Goal: Transaction & Acquisition: Book appointment/travel/reservation

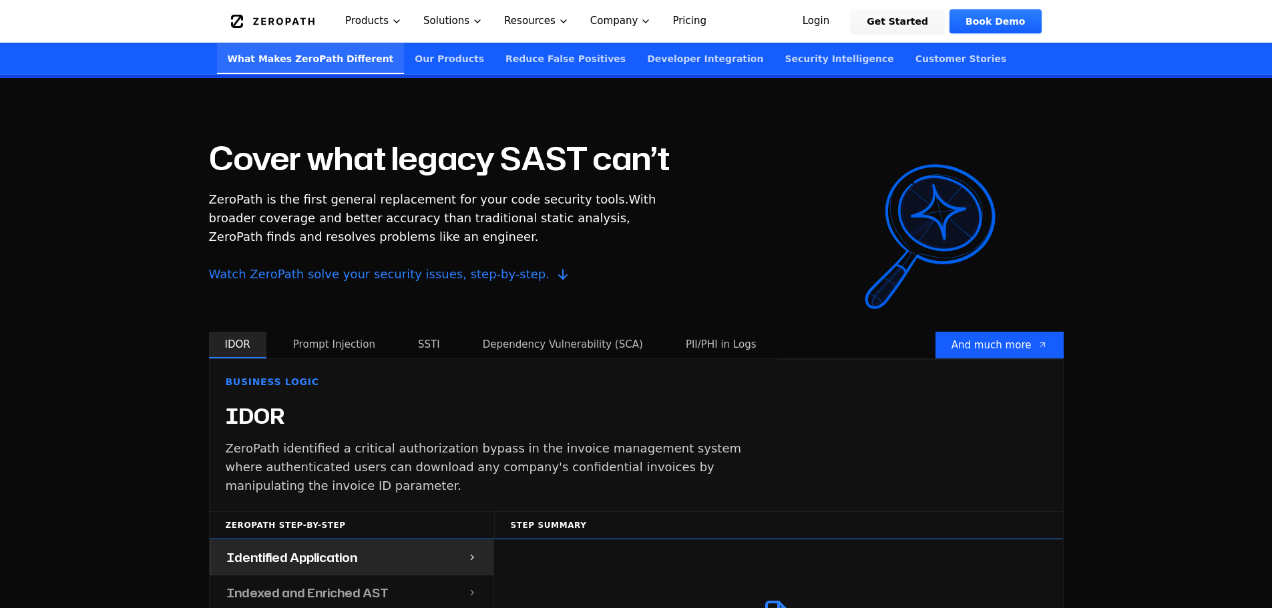
scroll to position [1135, 0]
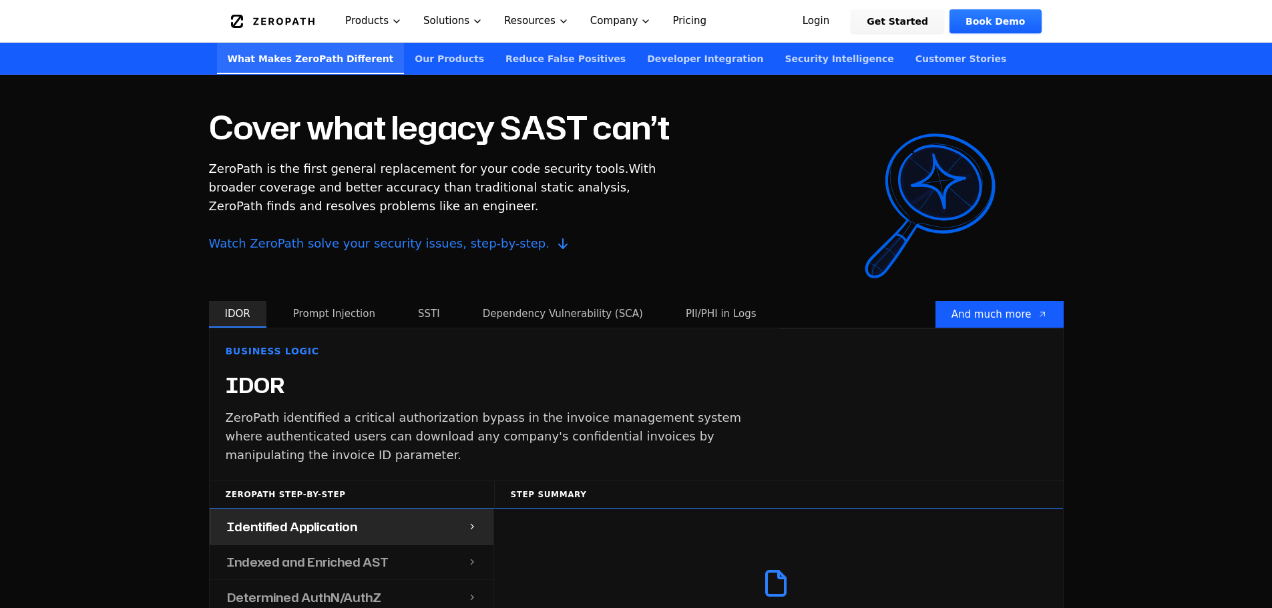
click at [350, 301] on button "Prompt Injection" at bounding box center [334, 314] width 114 height 27
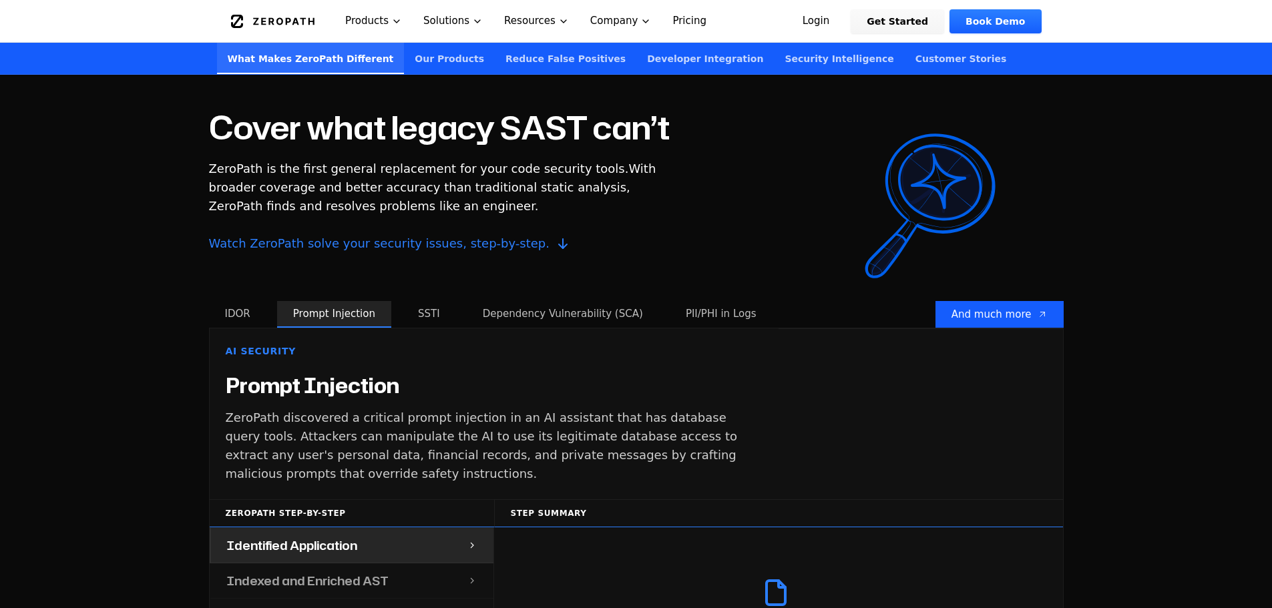
click at [435, 301] on button "SSTI" at bounding box center [429, 314] width 54 height 27
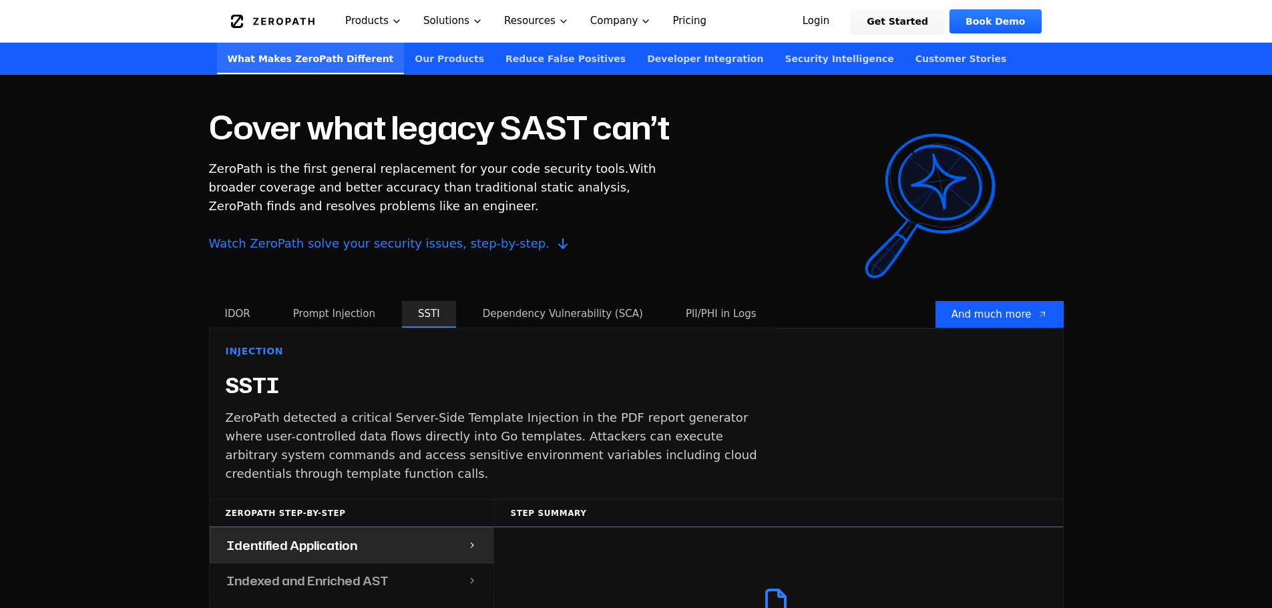
click at [511, 301] on button "Dependency Vulnerability (SCA)" at bounding box center [563, 314] width 192 height 27
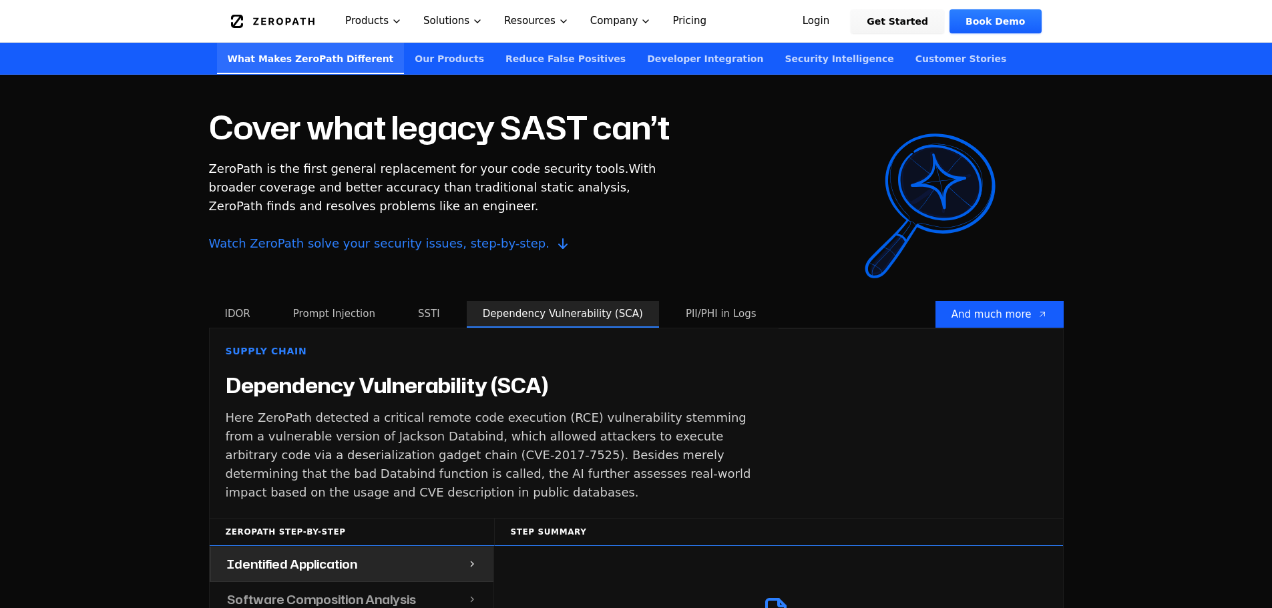
click at [678, 301] on button "PII/PHI in Logs" at bounding box center [721, 314] width 103 height 27
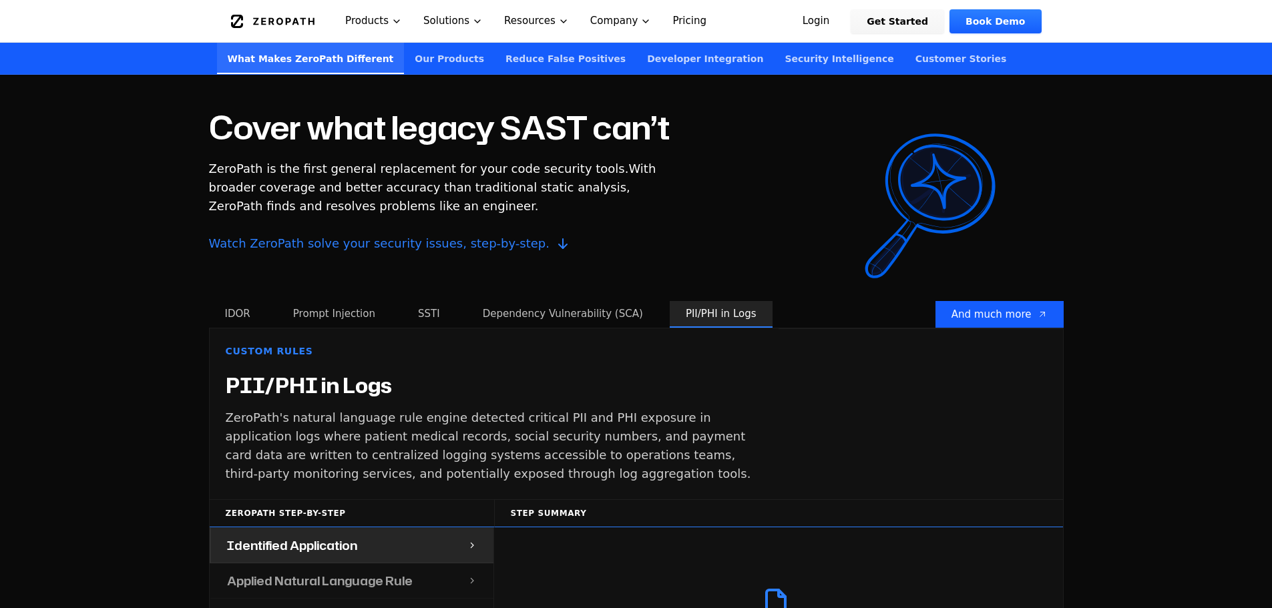
scroll to position [1469, 0]
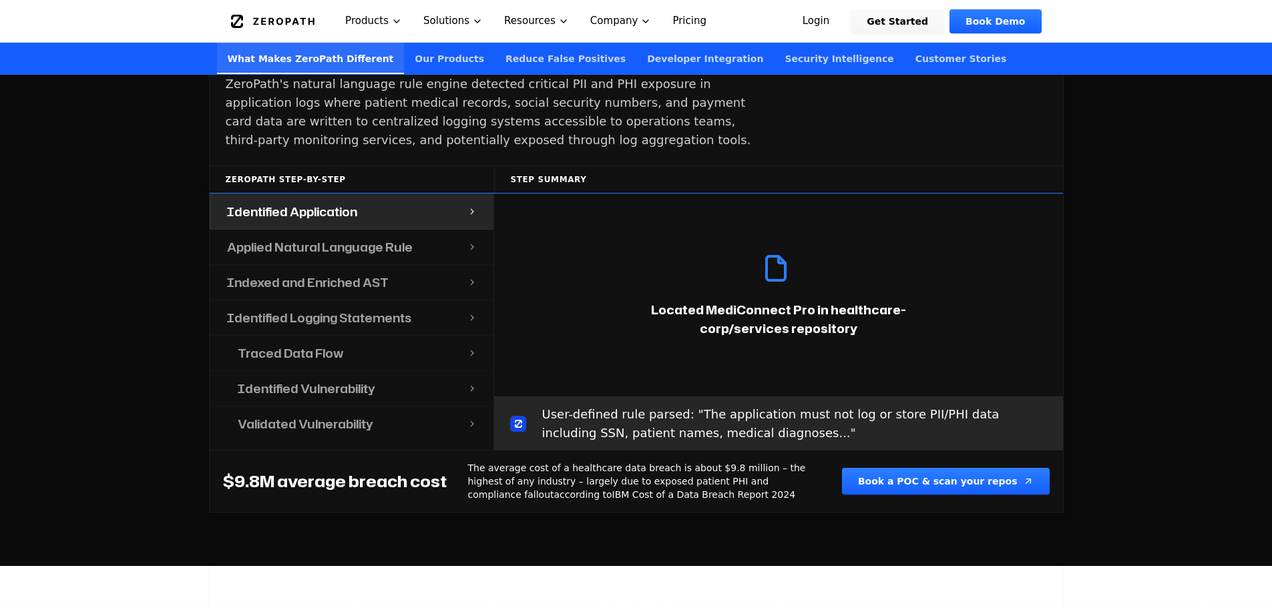
click at [275, 238] on h4 "Applied Natural Language Rule" at bounding box center [320, 247] width 186 height 19
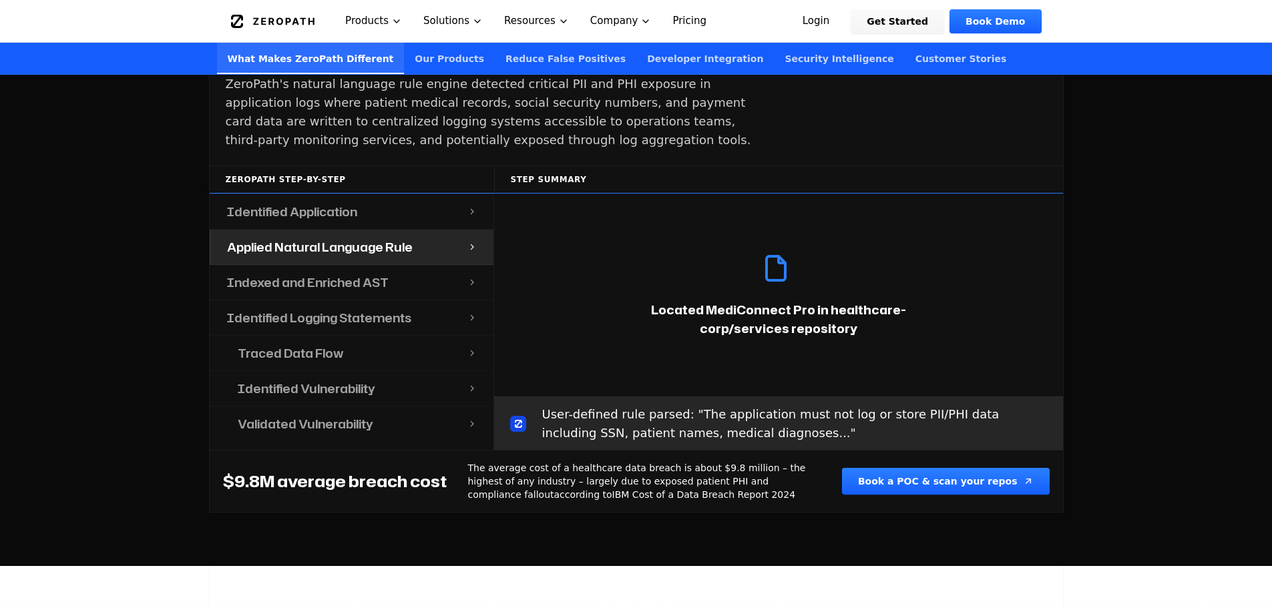
click at [306, 265] on div "Indexed and Enriched AST" at bounding box center [339, 282] width 257 height 35
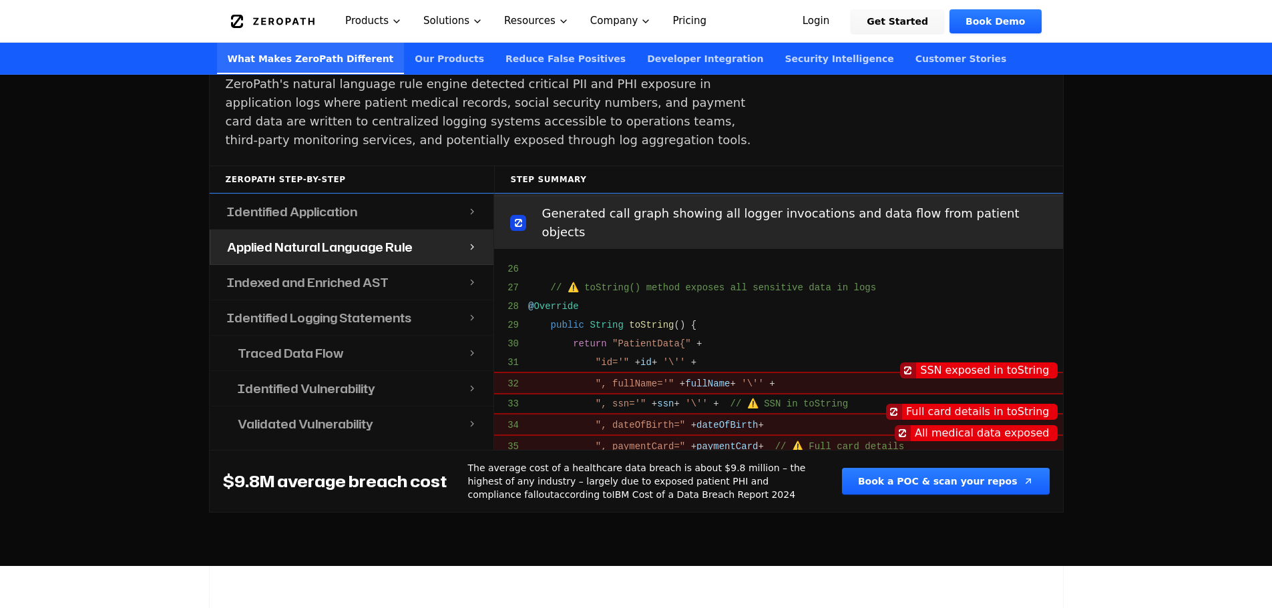
click at [300, 278] on div "Indexed and Enriched AST" at bounding box center [339, 282] width 257 height 35
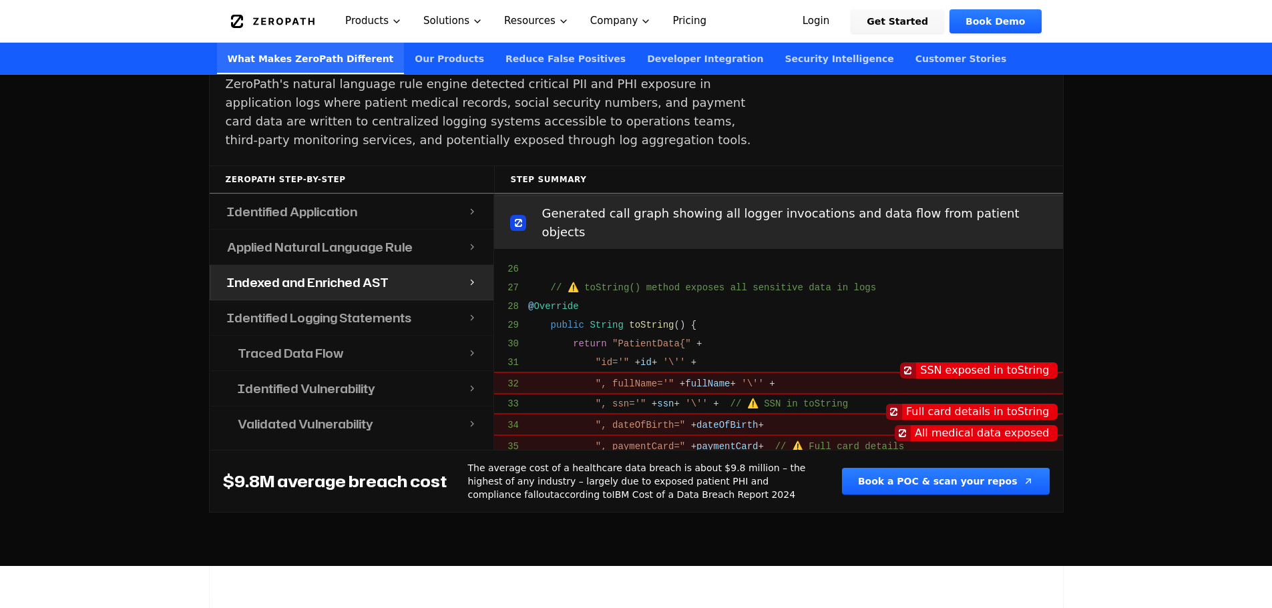
scroll to position [459, 0]
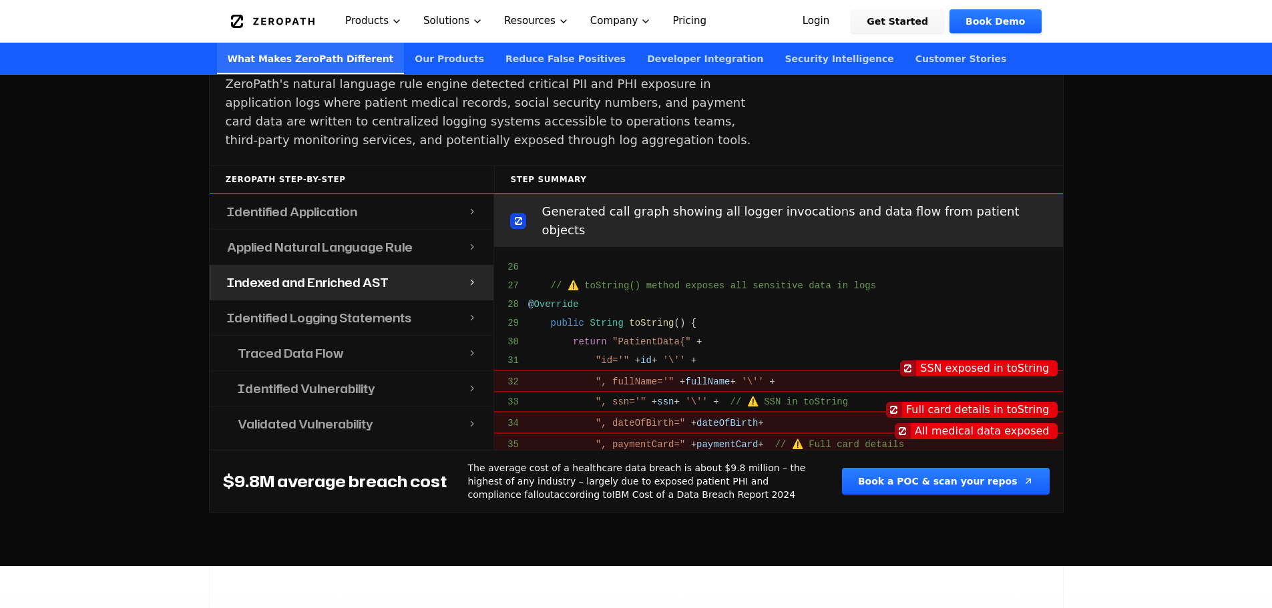
click at [320, 273] on h4 "Indexed and Enriched AST" at bounding box center [308, 282] width 162 height 19
click at [314, 300] on div "Identified Logging Statements" at bounding box center [339, 317] width 257 height 35
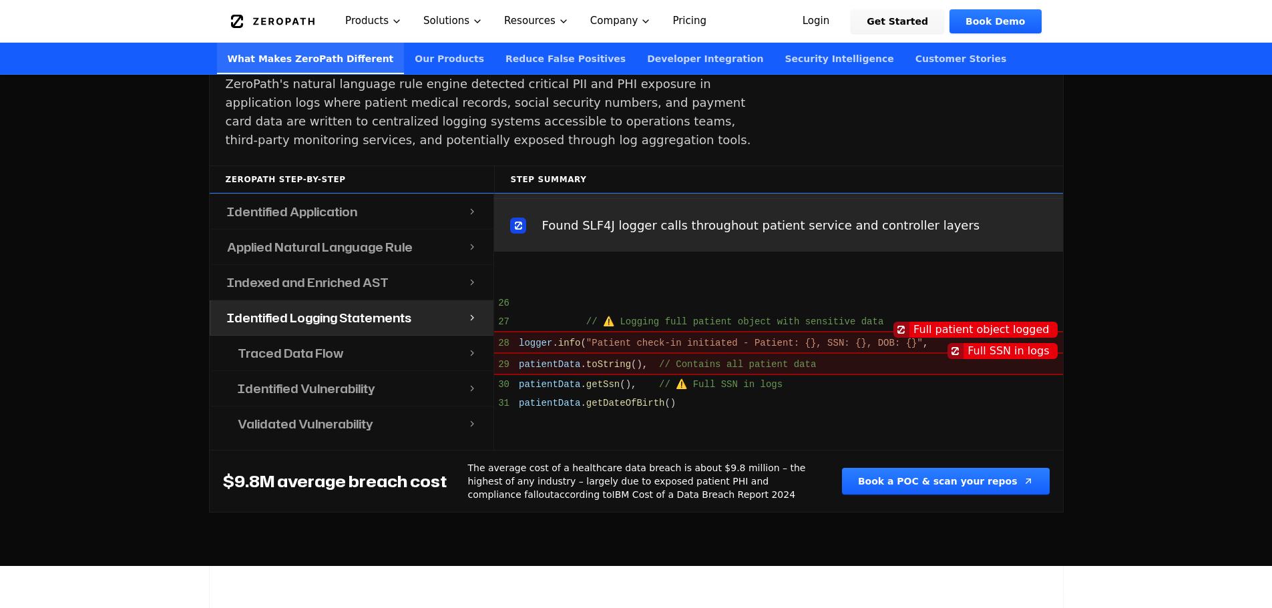
scroll to position [807, 0]
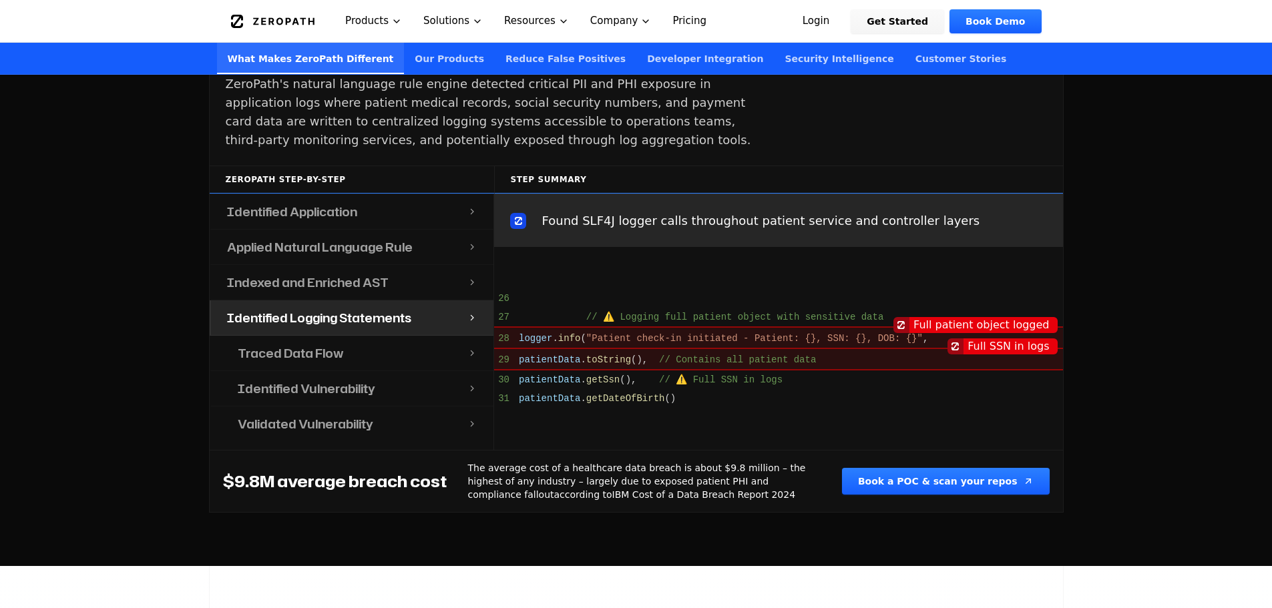
click at [323, 344] on h4 "Traced Data Flow" at bounding box center [291, 353] width 106 height 19
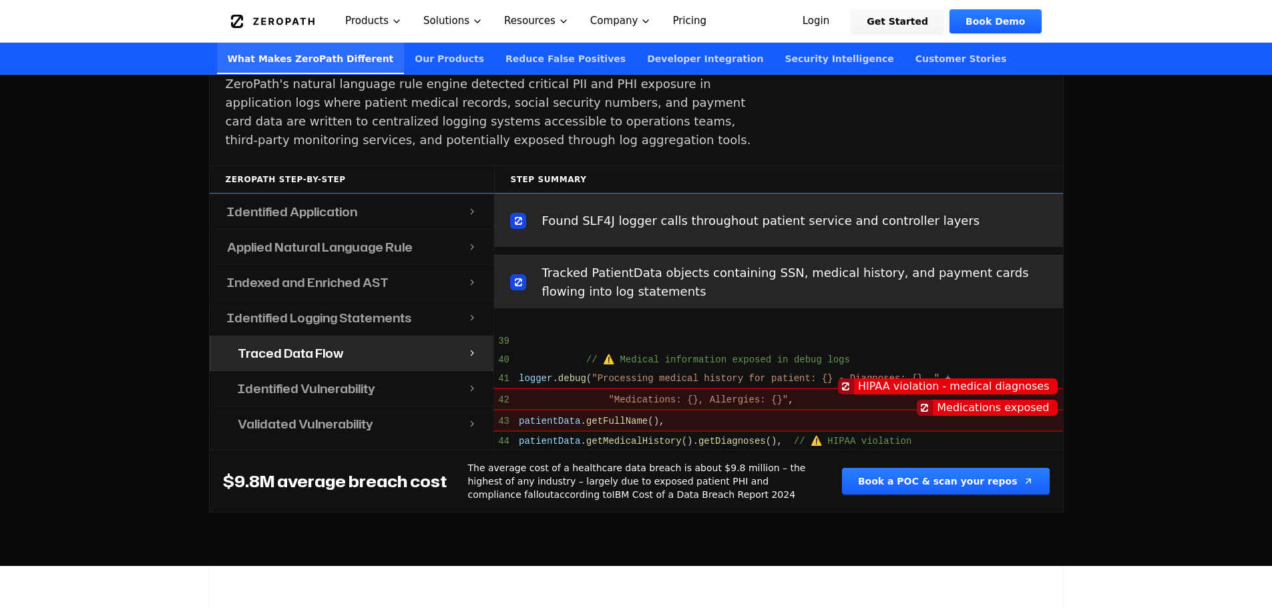
scroll to position [1063, 0]
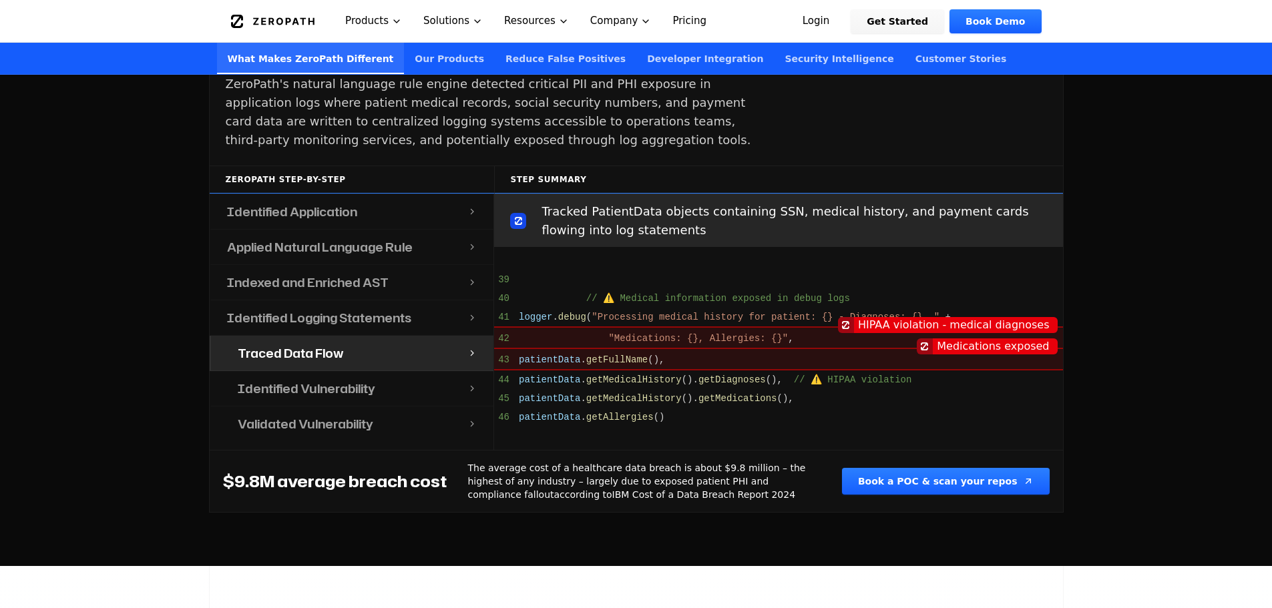
click at [306, 379] on h4 "Identified Vulnerability" at bounding box center [307, 388] width 138 height 19
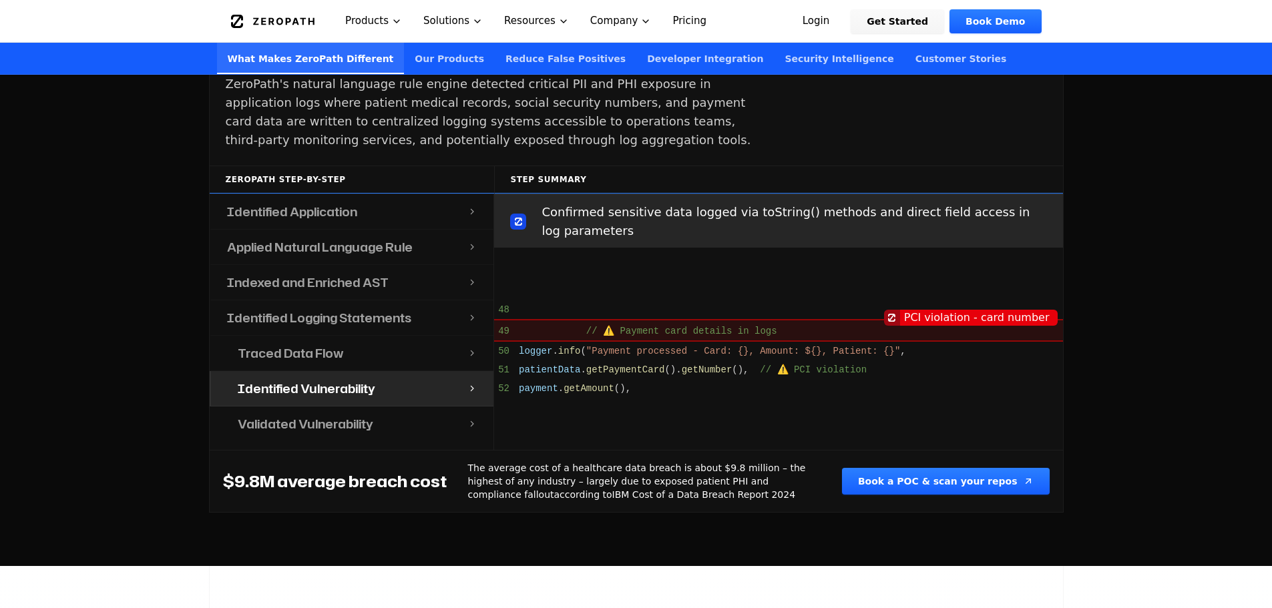
scroll to position [1319, 0]
click at [310, 415] on h4 "Validated Vulnerability" at bounding box center [306, 424] width 136 height 19
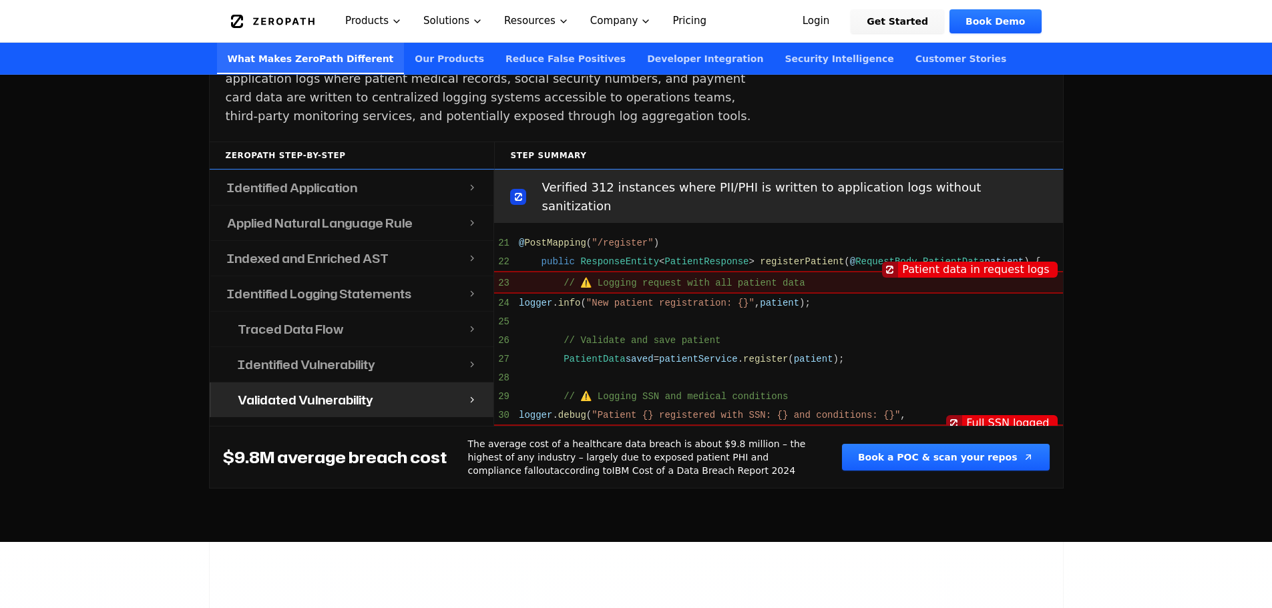
scroll to position [1469, 0]
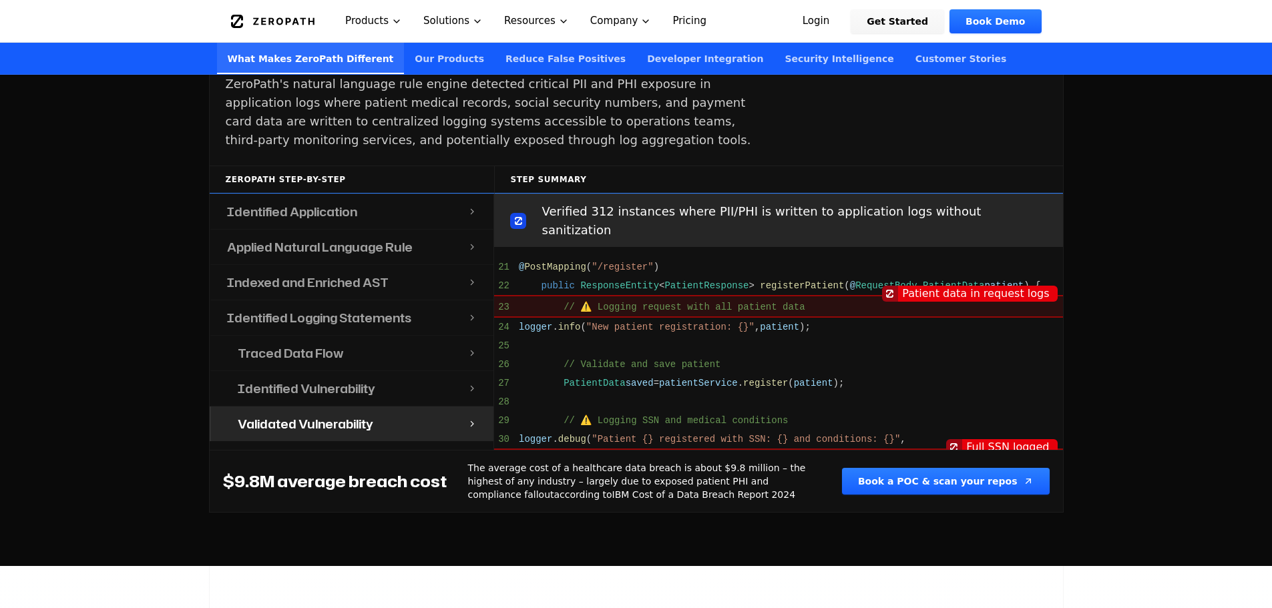
click at [312, 202] on h4 "Identified Application" at bounding box center [292, 211] width 130 height 19
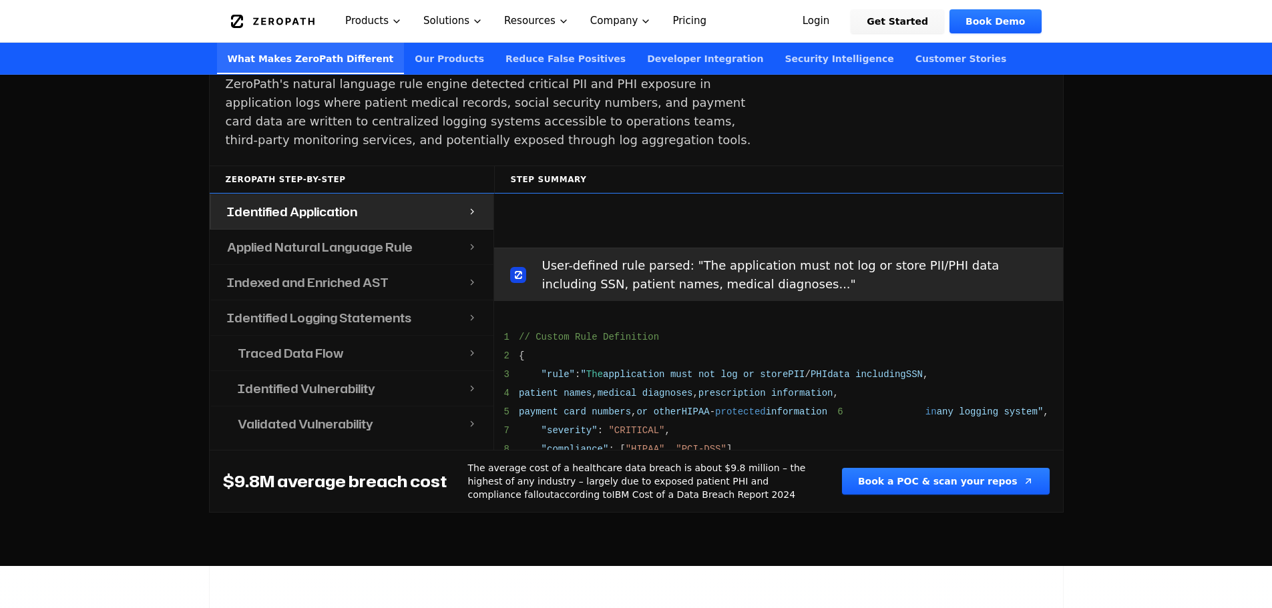
scroll to position [0, 0]
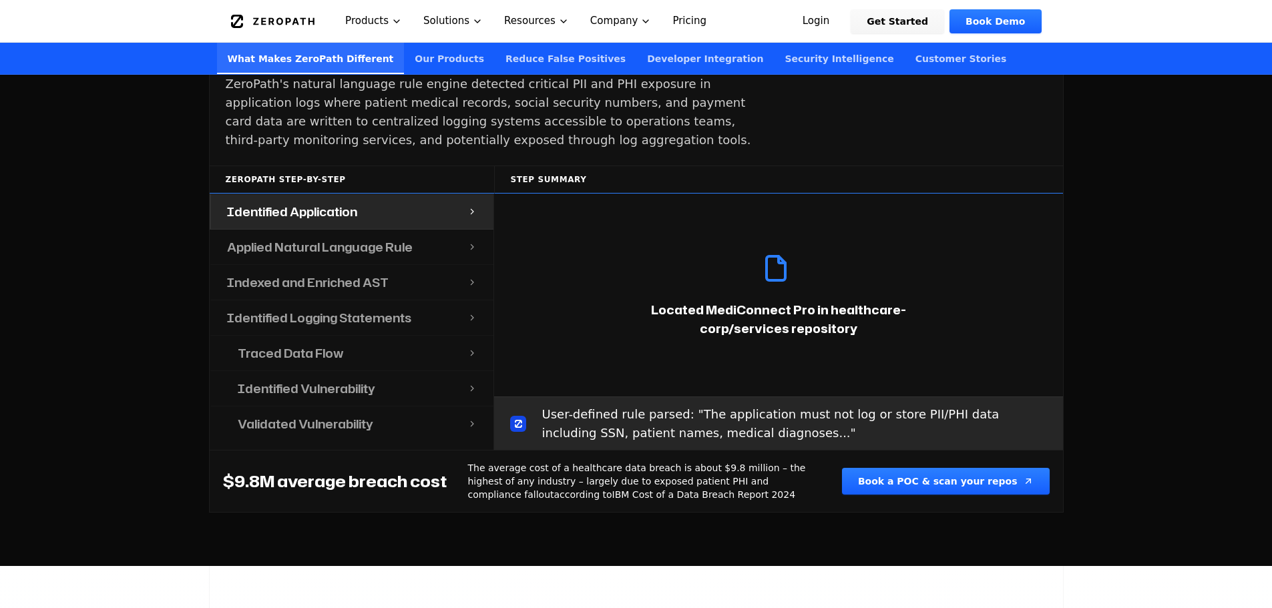
click at [314, 238] on h4 "Applied Natural Language Rule" at bounding box center [320, 247] width 186 height 19
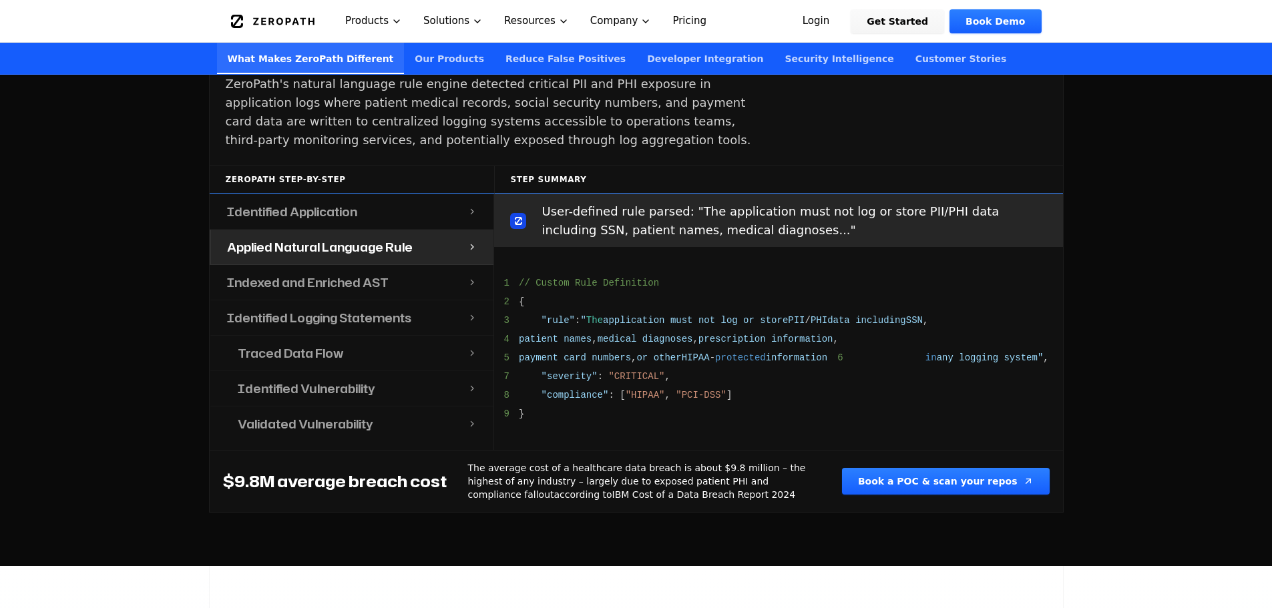
click at [302, 273] on h4 "Indexed and Enriched AST" at bounding box center [308, 282] width 162 height 19
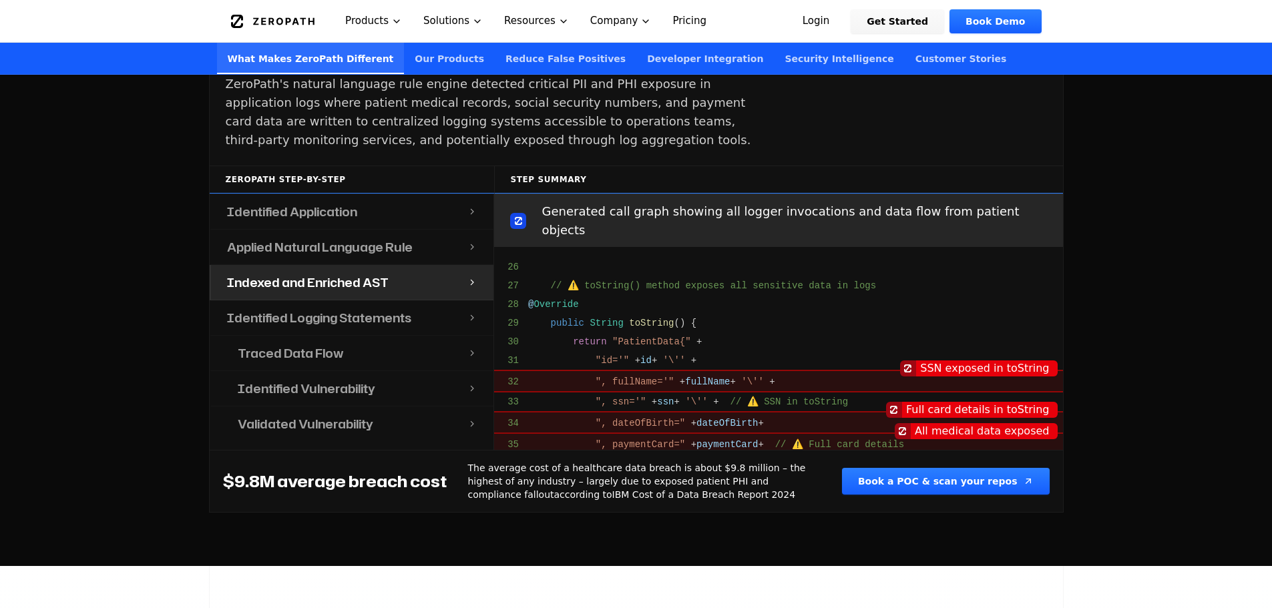
click at [286, 300] on div "Identified Logging Statements" at bounding box center [339, 317] width 257 height 35
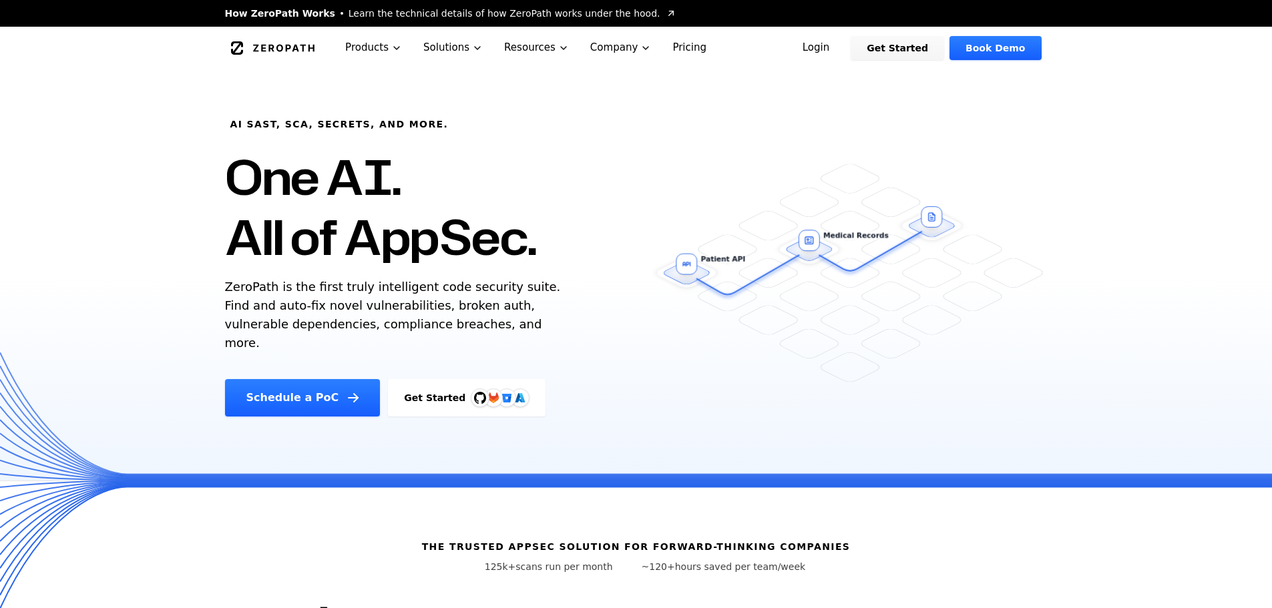
click at [474, 392] on img at bounding box center [480, 398] width 12 height 12
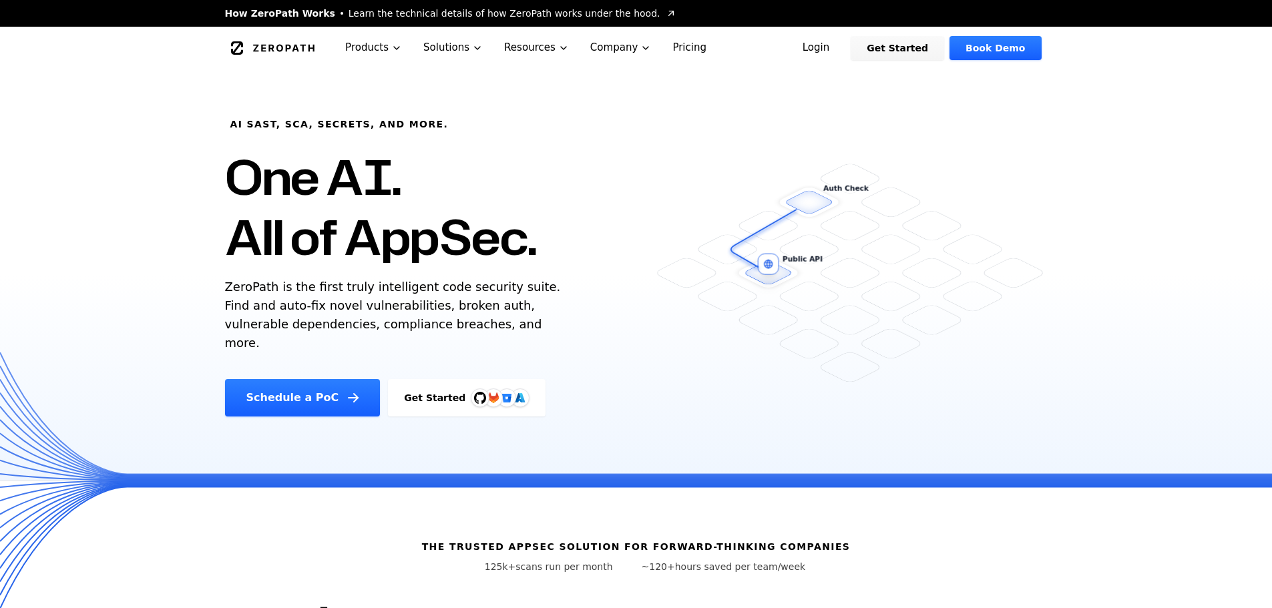
click at [480, 385] on img at bounding box center [493, 398] width 27 height 27
click at [506, 397] on icon "Bitbucket" at bounding box center [508, 400] width 5 height 6
click at [298, 383] on link "Schedule a PoC" at bounding box center [303, 397] width 156 height 37
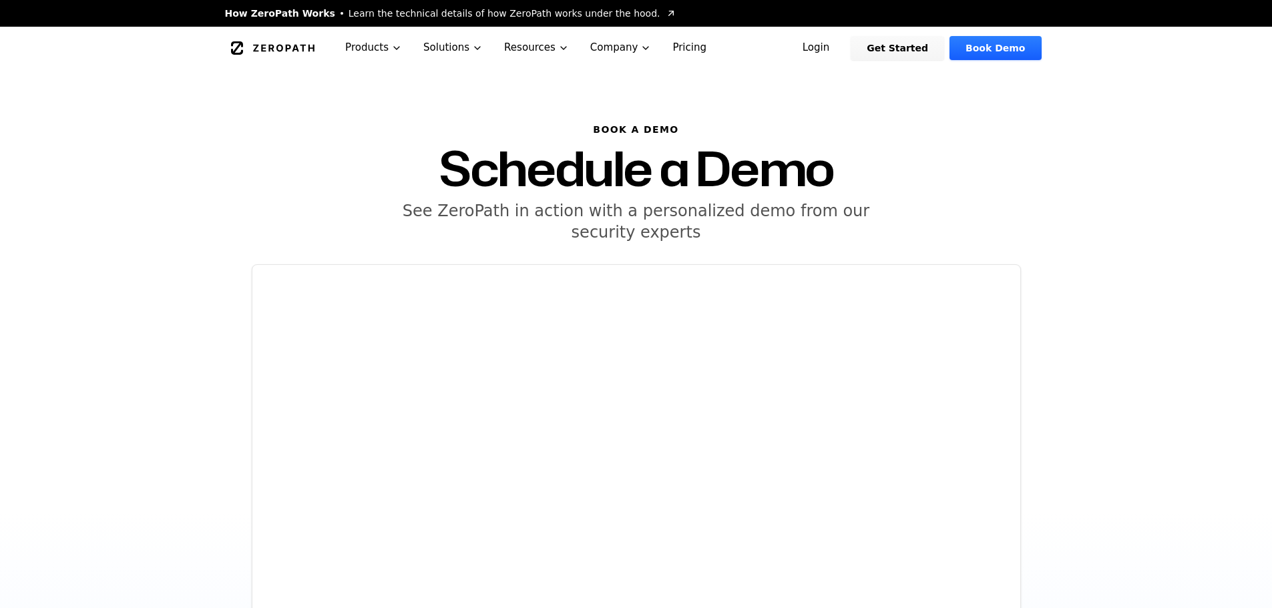
drag, startPoint x: 218, startPoint y: 178, endPoint x: 272, endPoint y: 96, distance: 97.8
click at [220, 175] on div "BOOK A DEMO Schedule a Demo See ZeroPath in action with a personalized demo fro…" at bounding box center [636, 511] width 855 height 885
click at [261, 50] on icon "Global" at bounding box center [283, 47] width 61 height 7
